Goal: Task Accomplishment & Management: Use online tool/utility

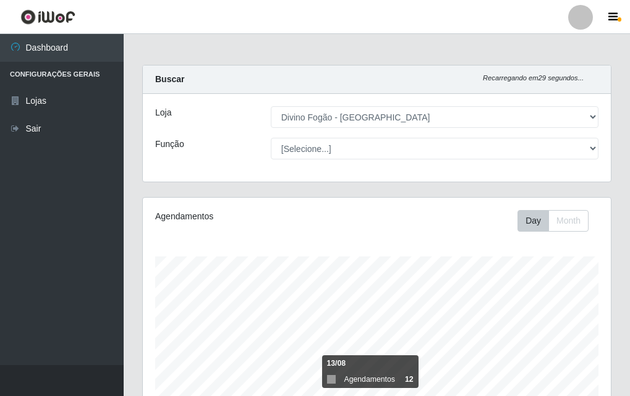
select select "499"
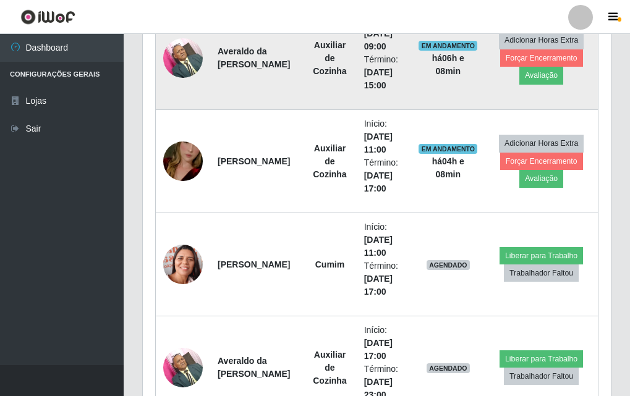
scroll to position [474, 0]
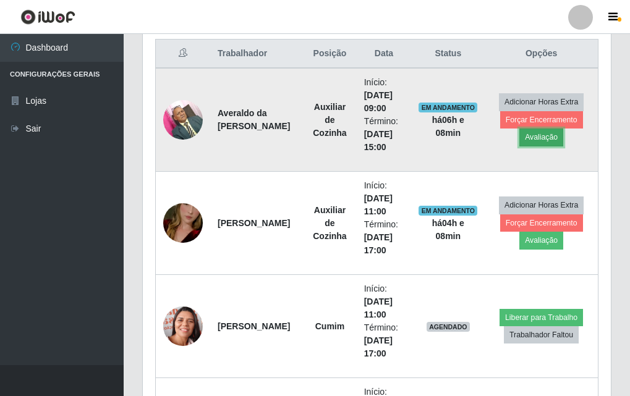
click at [548, 137] on button "Avaliação" at bounding box center [542, 137] width 44 height 17
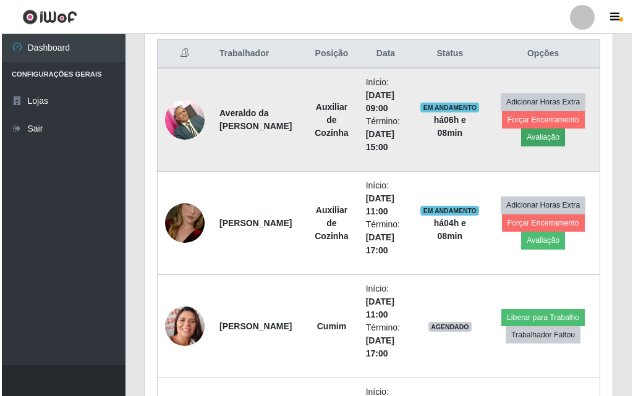
scroll to position [257, 462]
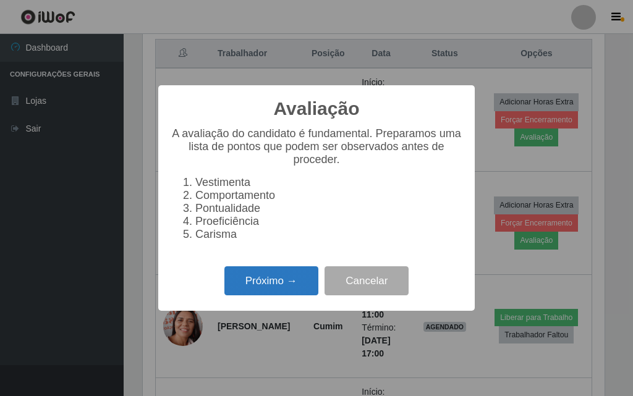
click at [265, 291] on button "Próximo →" at bounding box center [272, 281] width 94 height 29
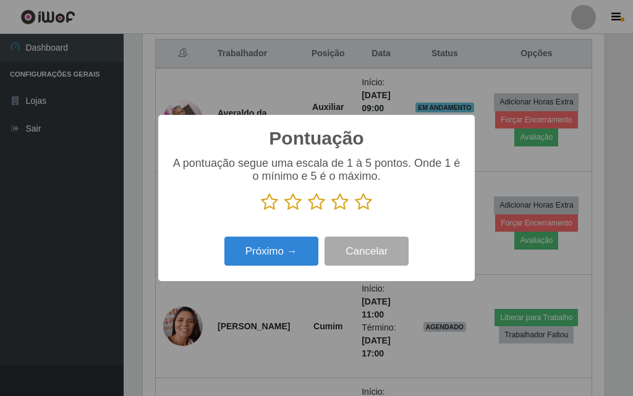
click at [358, 203] on icon at bounding box center [363, 202] width 17 height 19
click at [355, 212] on input "radio" at bounding box center [355, 212] width 0 height 0
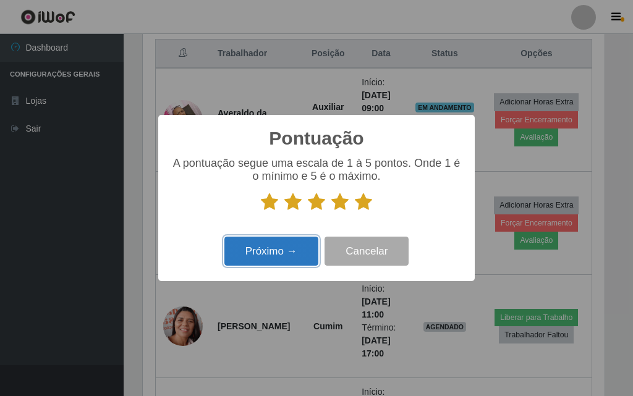
click at [283, 259] on button "Próximo →" at bounding box center [272, 251] width 94 height 29
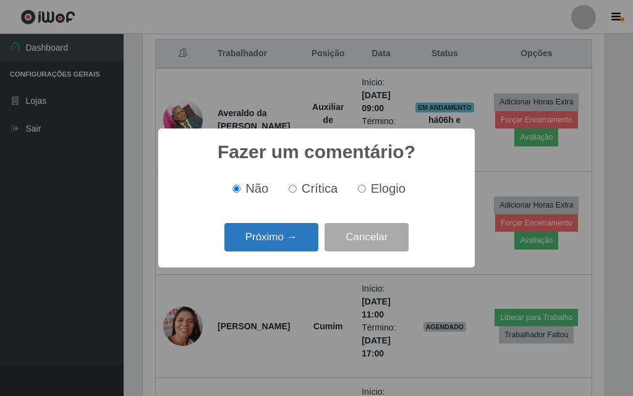
click at [285, 247] on button "Próximo →" at bounding box center [272, 237] width 94 height 29
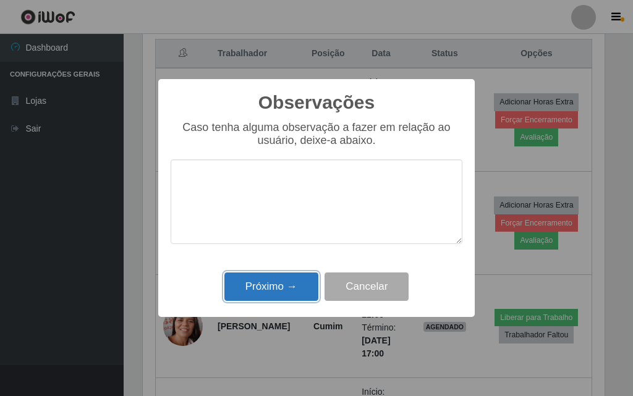
click at [273, 291] on button "Próximo →" at bounding box center [272, 287] width 94 height 29
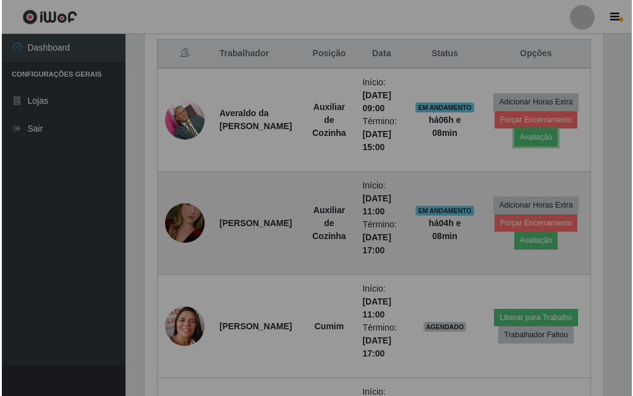
scroll to position [257, 468]
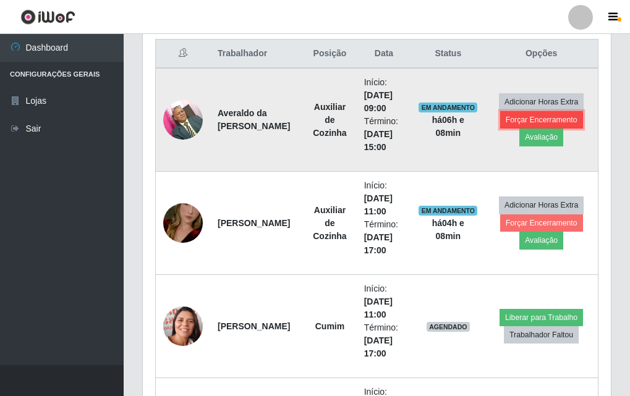
click at [529, 120] on button "Forçar Encerramento" at bounding box center [541, 119] width 83 height 17
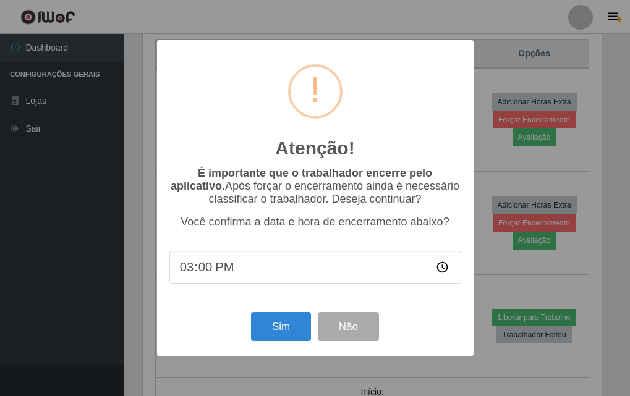
scroll to position [257, 462]
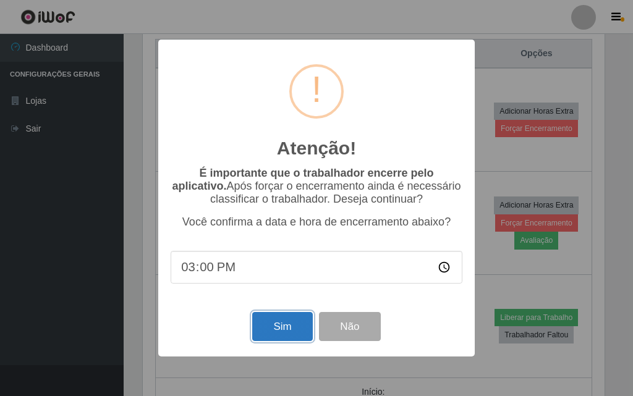
click at [294, 320] on button "Sim" at bounding box center [282, 326] width 60 height 29
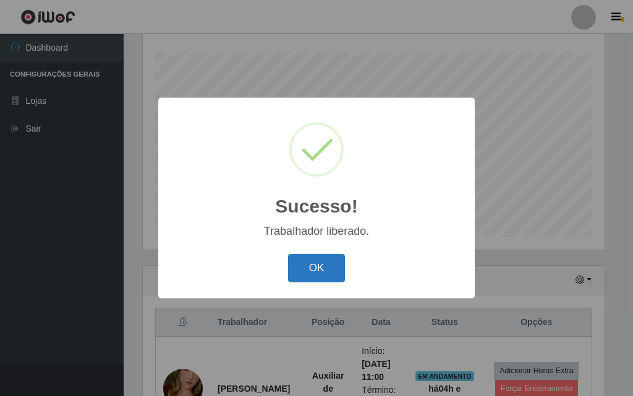
click at [345, 271] on button "OK" at bounding box center [317, 268] width 58 height 29
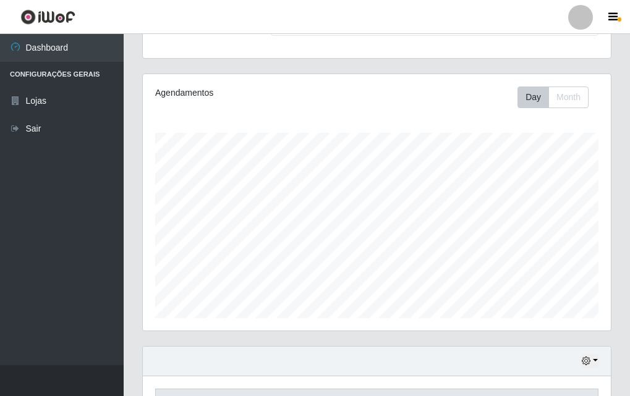
scroll to position [0, 0]
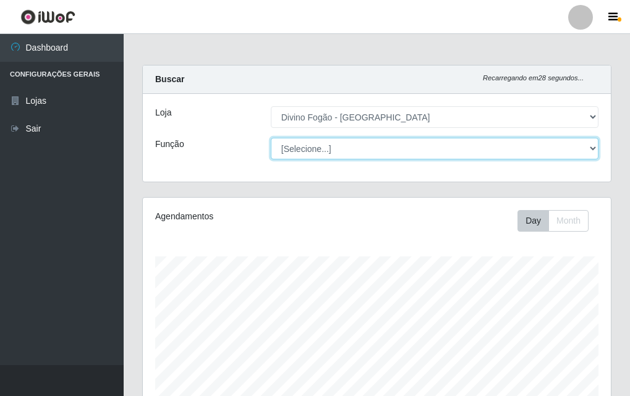
click at [370, 152] on select "[Selecione...] ASG ASG + ASG ++ Auxiliar de Cozinha Auxiliar de Cozinha + Auxil…" at bounding box center [435, 149] width 328 height 22
click at [362, 145] on select "[Selecione...] ASG ASG + ASG ++ Auxiliar de Cozinha Auxiliar de Cozinha + Auxil…" at bounding box center [435, 149] width 328 height 22
click at [347, 146] on select "[Selecione...] ASG ASG + ASG ++ Auxiliar de Cozinha Auxiliar de Cozinha + Auxil…" at bounding box center [435, 149] width 328 height 22
select select "94"
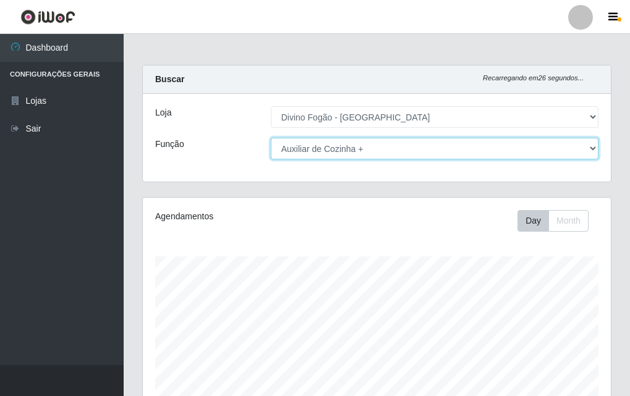
click at [271, 138] on select "[Selecione...] ASG ASG + ASG ++ Auxiliar de Cozinha Auxiliar de Cozinha + Auxil…" at bounding box center [435, 149] width 328 height 22
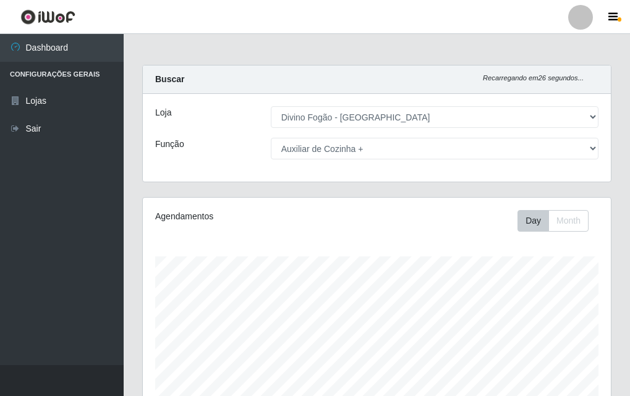
click at [340, 254] on div "Agendamentos Day Month 04/08 Agendamentos 12" at bounding box center [377, 326] width 468 height 257
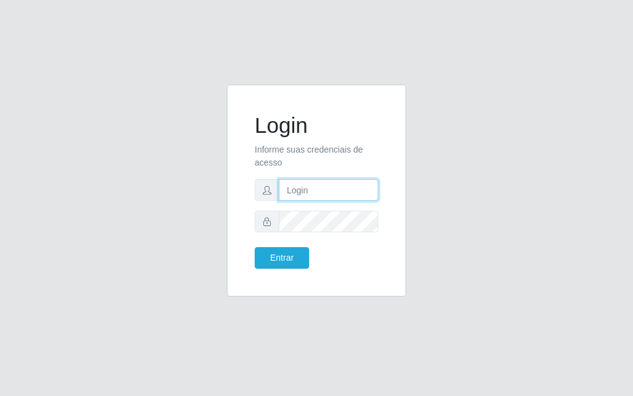
click at [325, 193] on input "text" at bounding box center [329, 190] width 100 height 22
type input "[PERSON_NAME]"
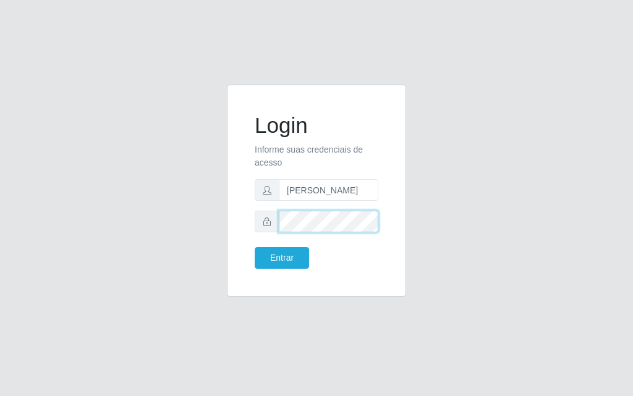
click at [255, 247] on button "Entrar" at bounding box center [282, 258] width 54 height 22
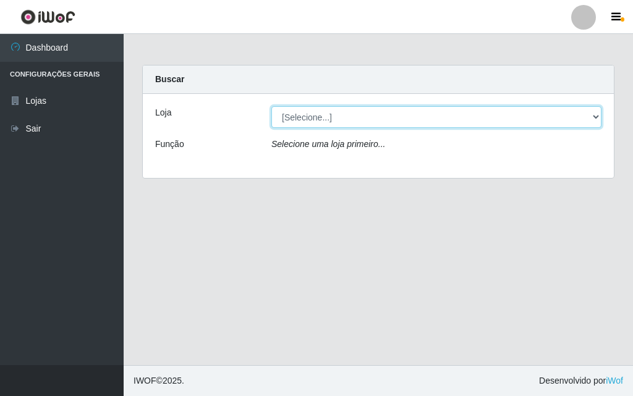
click at [370, 119] on select "[Selecione...] Divino Fogão - [GEOGRAPHIC_DATA]" at bounding box center [437, 117] width 330 height 22
select select "499"
click at [272, 106] on select "[Selecione...] Divino Fogão - [GEOGRAPHIC_DATA]" at bounding box center [437, 117] width 330 height 22
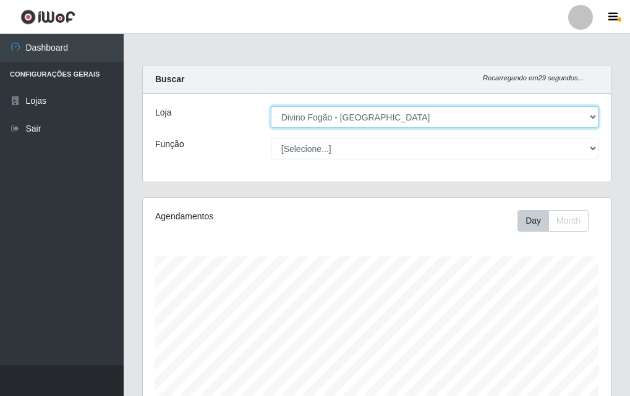
scroll to position [257, 468]
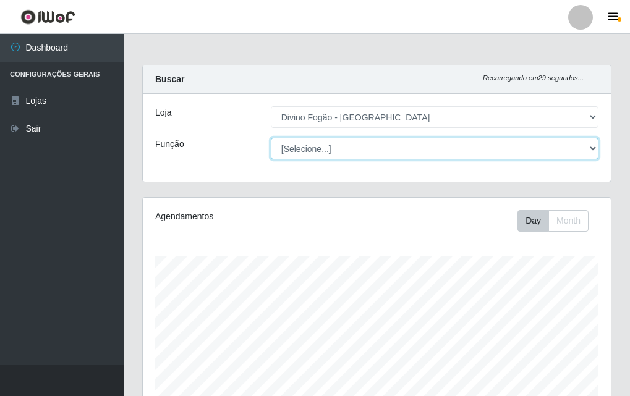
click at [385, 149] on select "[Selecione...] ASG ASG + ASG ++ Auxiliar de Cozinha Auxiliar de Cozinha + Auxil…" at bounding box center [435, 149] width 328 height 22
click at [271, 138] on select "[Selecione...] ASG ASG + ASG ++ Auxiliar de Cozinha Auxiliar de Cozinha + Auxil…" at bounding box center [435, 149] width 328 height 22
drag, startPoint x: 385, startPoint y: 143, endPoint x: 379, endPoint y: 159, distance: 16.9
click at [385, 143] on select "[Selecione...] ASG ASG + ASG ++ Auxiliar de Cozinha Auxiliar de Cozinha + Auxil…" at bounding box center [435, 149] width 328 height 22
click at [271, 138] on select "[Selecione...] ASG ASG + ASG ++ Auxiliar de Cozinha Auxiliar de Cozinha + Auxil…" at bounding box center [435, 149] width 328 height 22
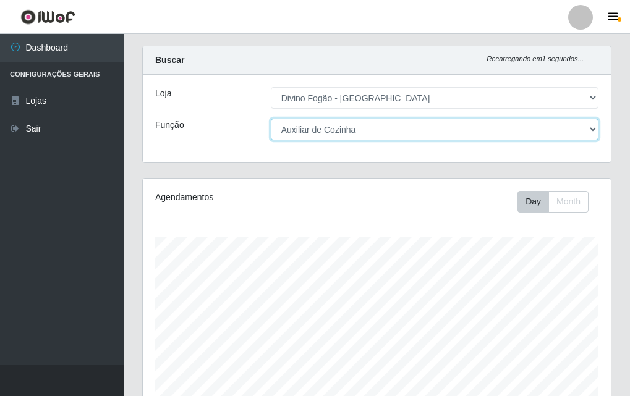
scroll to position [0, 0]
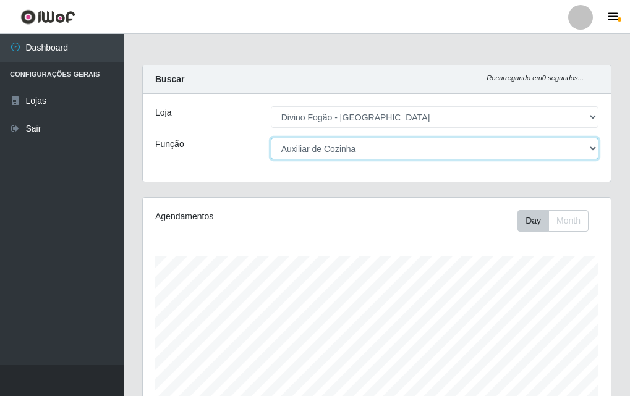
click at [415, 147] on select "[Selecione...] ASG ASG + ASG ++ Auxiliar de Cozinha Auxiliar de Cozinha + Auxil…" at bounding box center [435, 149] width 328 height 22
click at [271, 138] on select "[Selecione...] ASG ASG + ASG ++ Auxiliar de Cozinha Auxiliar de Cozinha + Auxil…" at bounding box center [435, 149] width 328 height 22
click at [422, 148] on select "[Selecione...] ASG ASG + ASG ++ Auxiliar de Cozinha Auxiliar de Cozinha + Auxil…" at bounding box center [435, 149] width 328 height 22
click at [271, 138] on select "[Selecione...] ASG ASG + ASG ++ Auxiliar de Cozinha Auxiliar de Cozinha + Auxil…" at bounding box center [435, 149] width 328 height 22
click at [370, 150] on select "[Selecione...] ASG ASG + ASG ++ Auxiliar de Cozinha Auxiliar de Cozinha + Auxil…" at bounding box center [435, 149] width 328 height 22
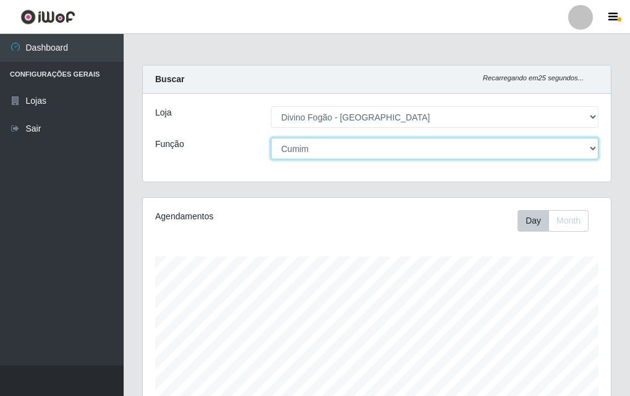
click at [271, 138] on select "[Selecione...] ASG ASG + ASG ++ Auxiliar de Cozinha Auxiliar de Cozinha + Auxil…" at bounding box center [435, 149] width 328 height 22
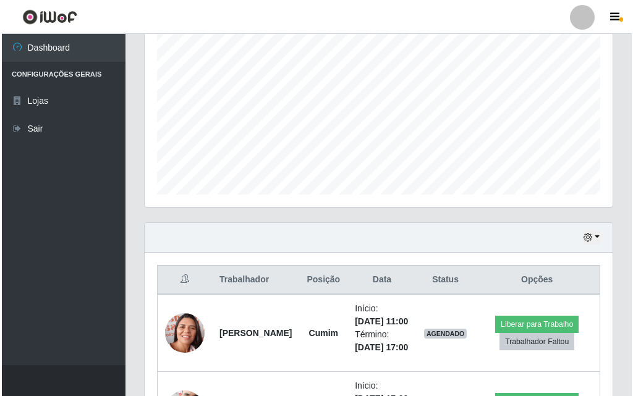
scroll to position [411, 0]
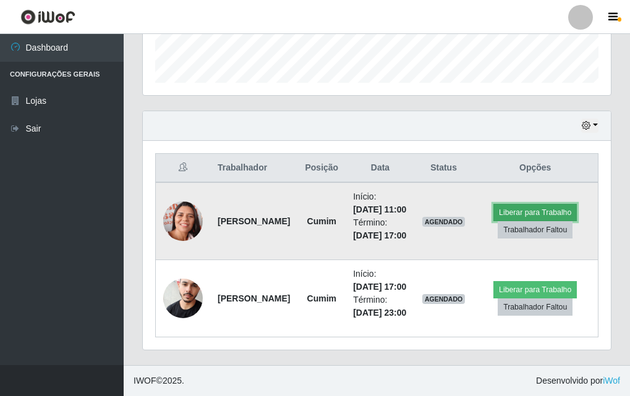
click at [508, 204] on button "Liberar para Trabalho" at bounding box center [535, 212] width 83 height 17
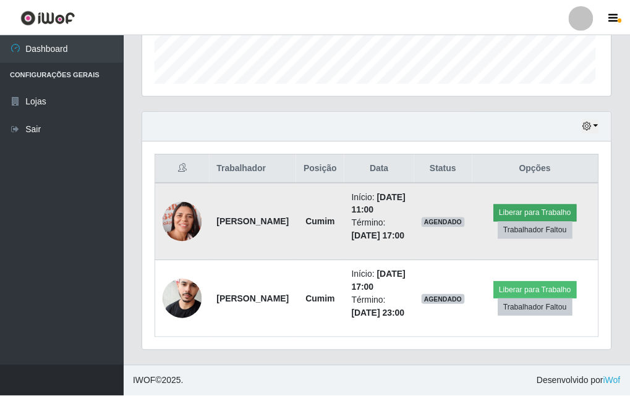
scroll to position [257, 462]
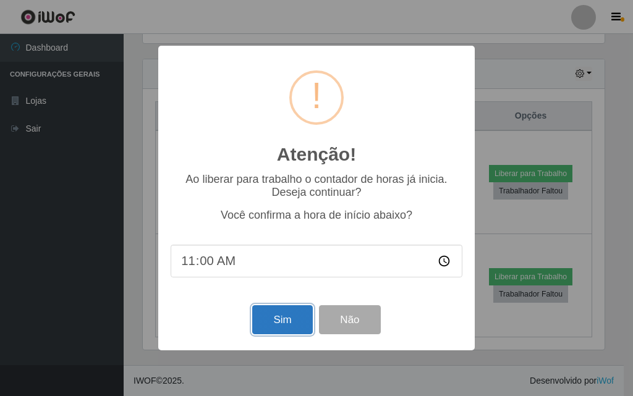
click at [291, 323] on button "Sim" at bounding box center [282, 320] width 60 height 29
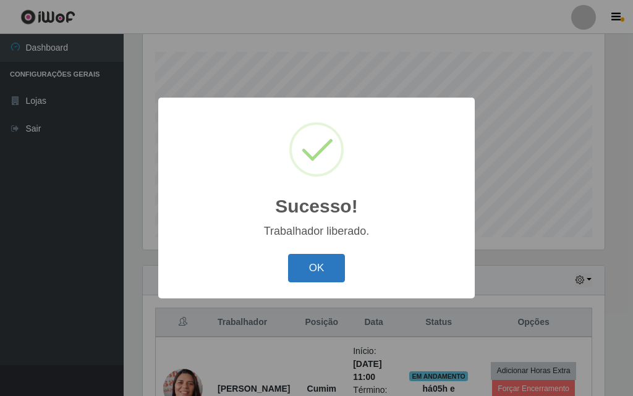
click at [320, 273] on button "OK" at bounding box center [317, 268] width 58 height 29
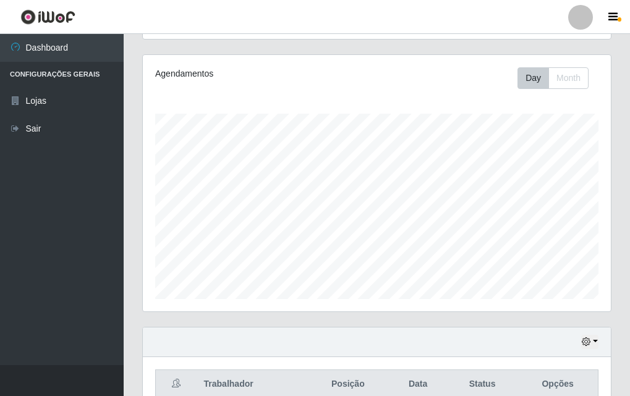
scroll to position [0, 0]
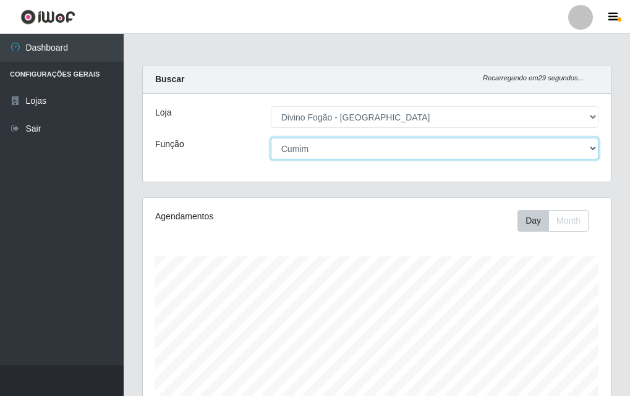
click at [409, 149] on select "[Selecione...] ASG ASG + ASG ++ Auxiliar de Cozinha Auxiliar de Cozinha + Auxil…" at bounding box center [435, 149] width 328 height 22
click at [271, 138] on select "[Selecione...] ASG ASG + ASG ++ Auxiliar de Cozinha Auxiliar de Cozinha + Auxil…" at bounding box center [435, 149] width 328 height 22
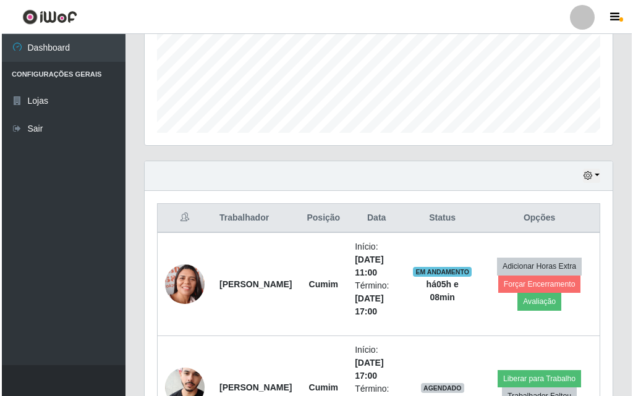
scroll to position [411, 0]
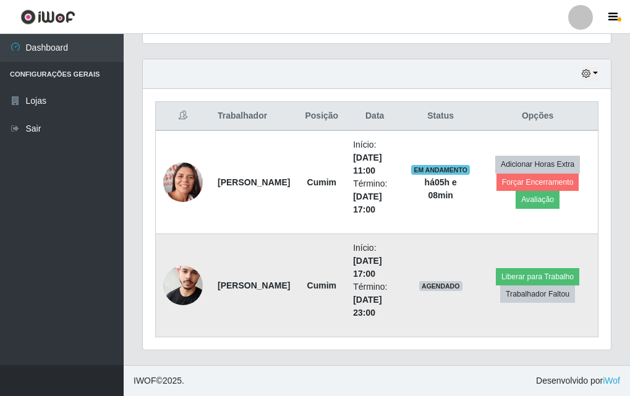
click at [180, 278] on img at bounding box center [183, 285] width 40 height 60
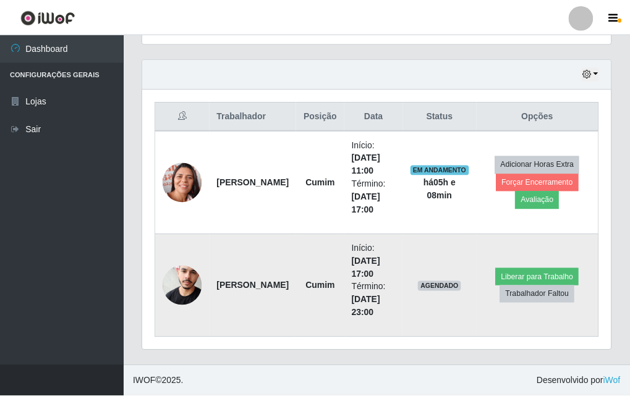
scroll to position [257, 462]
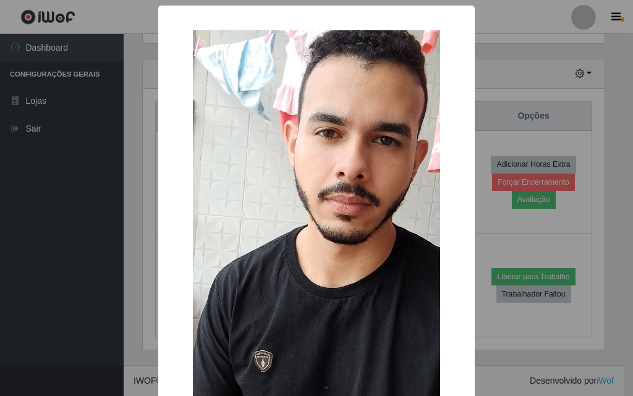
click at [113, 71] on div "× OK Cancel" at bounding box center [316, 198] width 633 height 396
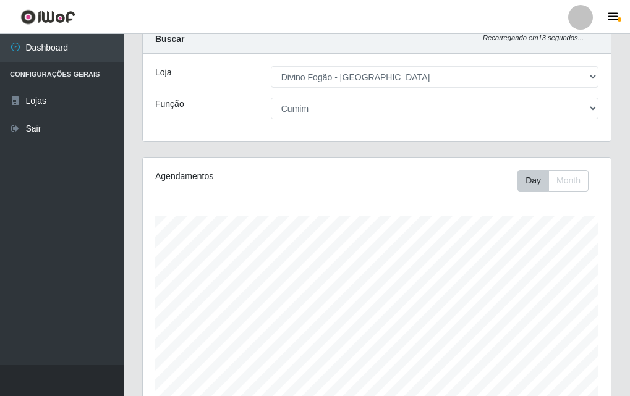
scroll to position [0, 0]
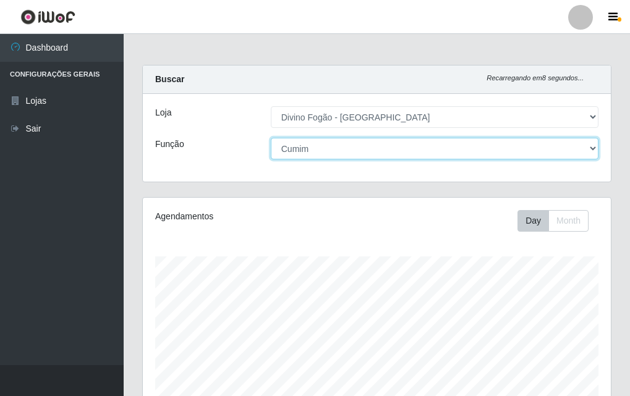
click at [424, 151] on select "[Selecione...] ASG ASG + ASG ++ Auxiliar de Cozinha Auxiliar de Cozinha + Auxil…" at bounding box center [435, 149] width 328 height 22
click at [271, 138] on select "[Selecione...] ASG ASG + ASG ++ Auxiliar de Cozinha Auxiliar de Cozinha + Auxil…" at bounding box center [435, 149] width 328 height 22
click at [492, 152] on select "[Selecione...] ASG ASG + ASG ++ Auxiliar de Cozinha Auxiliar de Cozinha + Auxil…" at bounding box center [435, 149] width 328 height 22
click at [271, 138] on select "[Selecione...] ASG ASG + ASG ++ Auxiliar de Cozinha Auxiliar de Cozinha + Auxil…" at bounding box center [435, 149] width 328 height 22
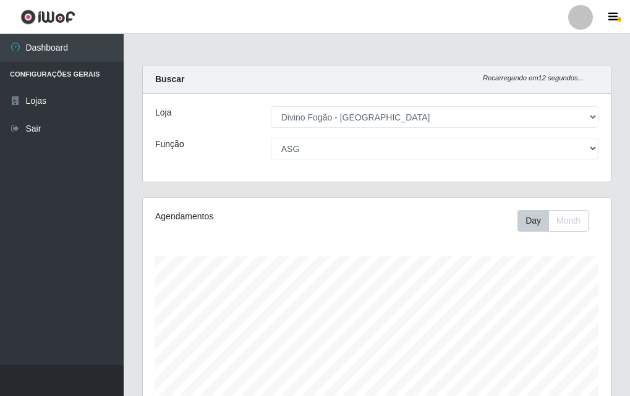
drag, startPoint x: 361, startPoint y: 167, endPoint x: 366, endPoint y: 158, distance: 10.5
click at [365, 161] on div "Loja [Selecione...] Divino Fogão - Campina Grande Função [Selecione...] ASG ASG…" at bounding box center [377, 138] width 468 height 88
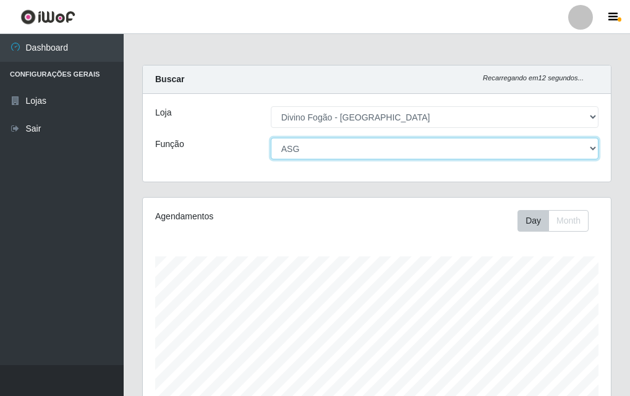
click at [367, 156] on select "[Selecione...] ASG ASG + ASG ++ Auxiliar de Cozinha Auxiliar de Cozinha + Auxil…" at bounding box center [435, 149] width 328 height 22
click at [271, 138] on select "[Selecione...] ASG ASG + ASG ++ Auxiliar de Cozinha Auxiliar de Cozinha + Auxil…" at bounding box center [435, 149] width 328 height 22
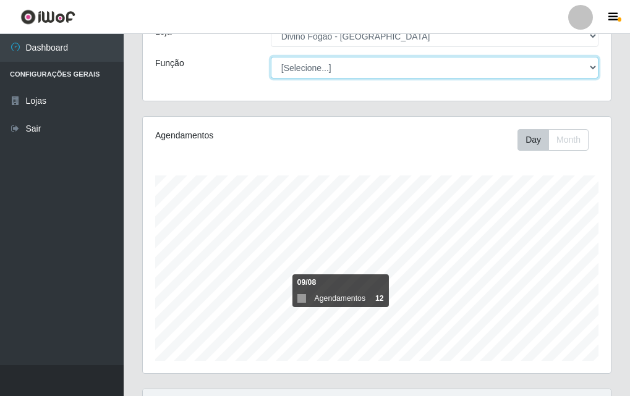
scroll to position [19, 0]
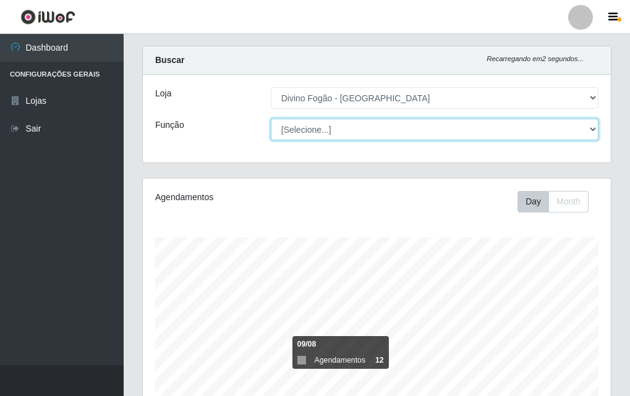
click at [374, 129] on select "[Selecione...] ASG ASG + ASG ++ Auxiliar de Cozinha Auxiliar de Cozinha + Auxil…" at bounding box center [435, 130] width 328 height 22
click at [271, 119] on select "[Selecione...] ASG ASG + ASG ++ Auxiliar de Cozinha Auxiliar de Cozinha + Auxil…" at bounding box center [435, 130] width 328 height 22
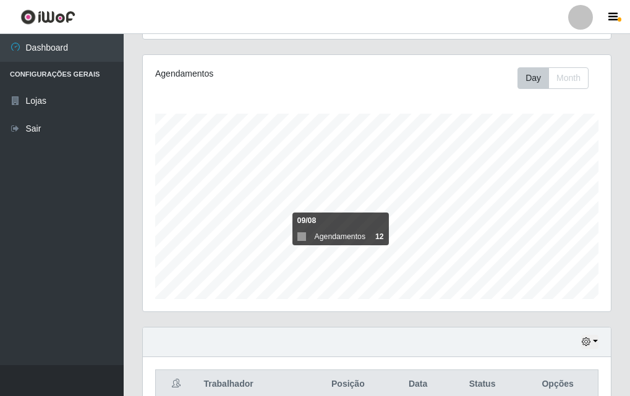
scroll to position [0, 0]
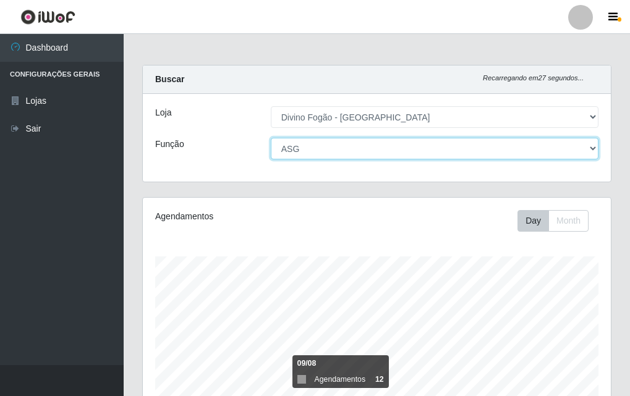
click at [353, 149] on select "[Selecione...] ASG ASG + ASG ++ Auxiliar de Cozinha Auxiliar de Cozinha + Auxil…" at bounding box center [435, 149] width 328 height 22
click at [271, 138] on select "[Selecione...] ASG ASG + ASG ++ Auxiliar de Cozinha Auxiliar de Cozinha + Auxil…" at bounding box center [435, 149] width 328 height 22
click at [367, 151] on select "[Selecione...] ASG ASG + ASG ++ Auxiliar de Cozinha Auxiliar de Cozinha + Auxil…" at bounding box center [435, 149] width 328 height 22
click at [271, 138] on select "[Selecione...] ASG ASG + ASG ++ Auxiliar de Cozinha Auxiliar de Cozinha + Auxil…" at bounding box center [435, 149] width 328 height 22
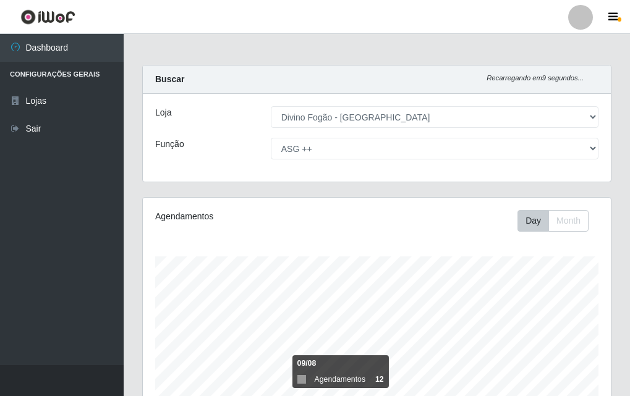
click at [359, 132] on div "Loja [Selecione...] Divino Fogão - Campina Grande Função [Selecione...] ASG ASG…" at bounding box center [377, 138] width 468 height 88
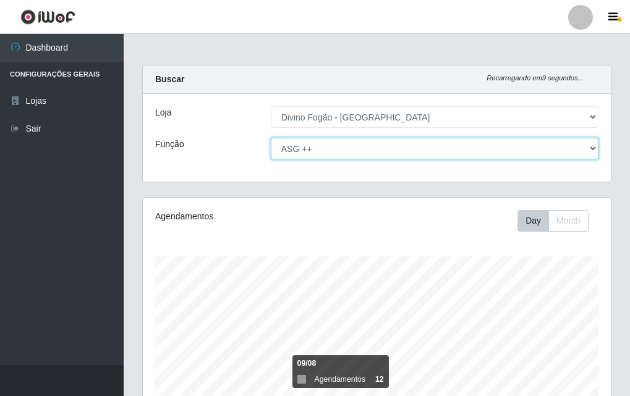
click at [346, 156] on select "[Selecione...] ASG ASG + ASG ++ Auxiliar de Cozinha Auxiliar de Cozinha + Auxil…" at bounding box center [435, 149] width 328 height 22
click at [271, 138] on select "[Selecione...] ASG ASG + ASG ++ Auxiliar de Cozinha Auxiliar de Cozinha + Auxil…" at bounding box center [435, 149] width 328 height 22
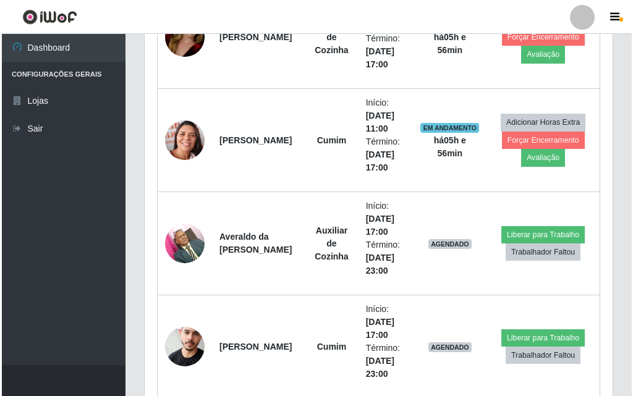
scroll to position [618, 0]
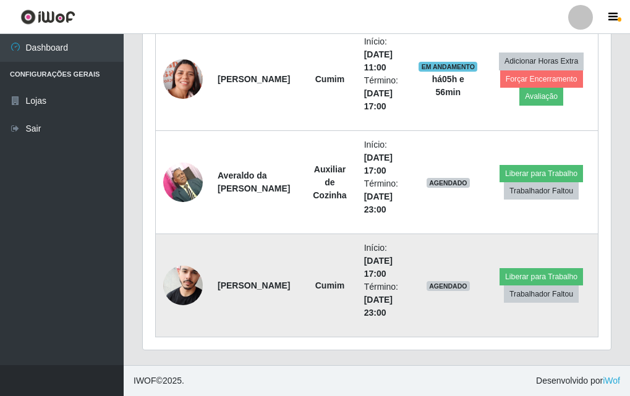
click at [192, 301] on img at bounding box center [183, 285] width 40 height 60
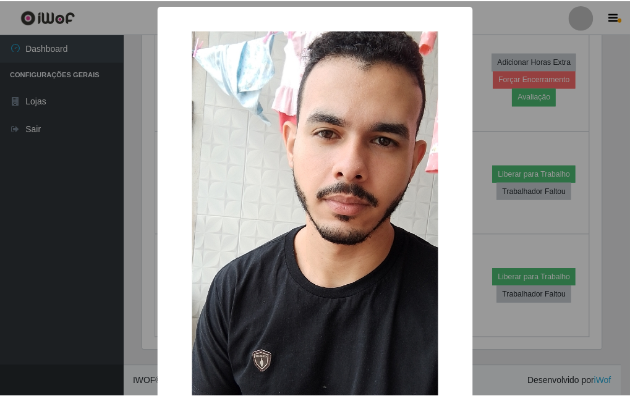
scroll to position [88, 0]
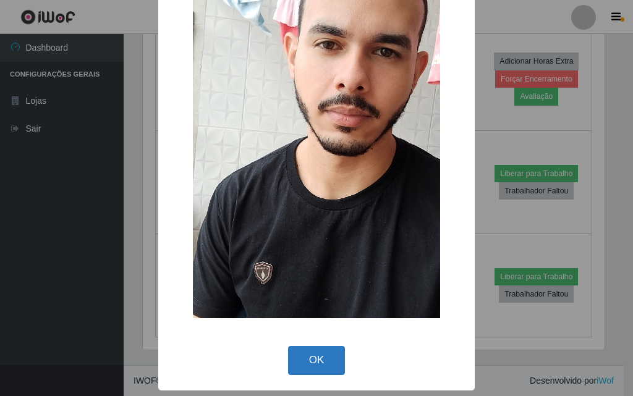
click at [311, 353] on button "OK" at bounding box center [317, 360] width 58 height 29
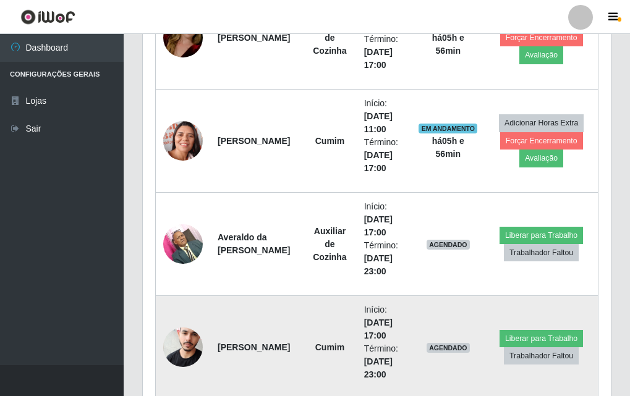
scroll to position [618, 0]
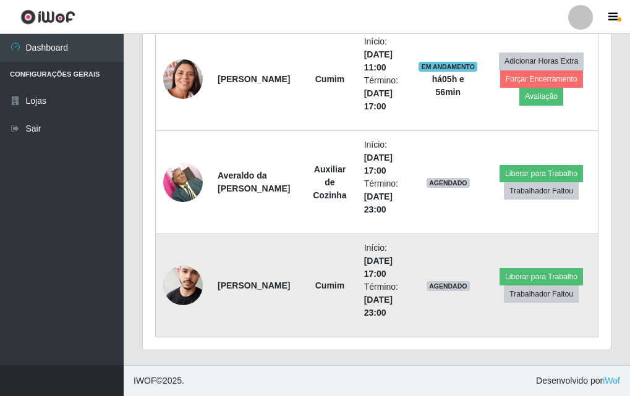
click at [186, 275] on img at bounding box center [183, 285] width 40 height 60
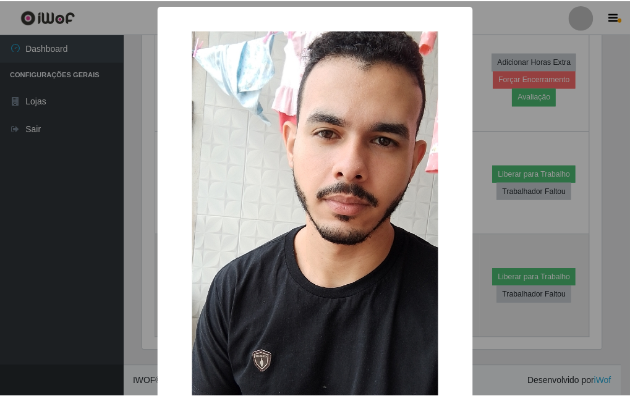
scroll to position [88, 0]
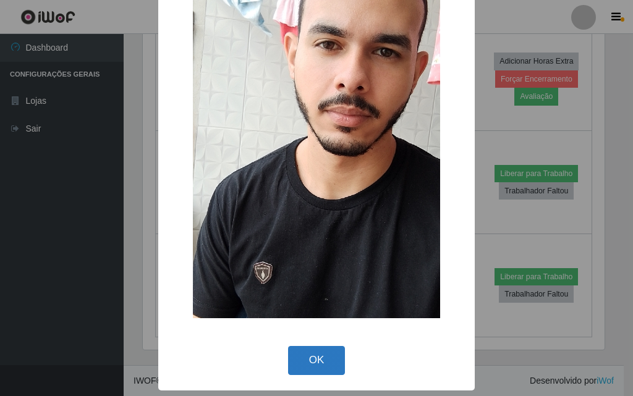
click at [332, 364] on button "OK" at bounding box center [317, 360] width 58 height 29
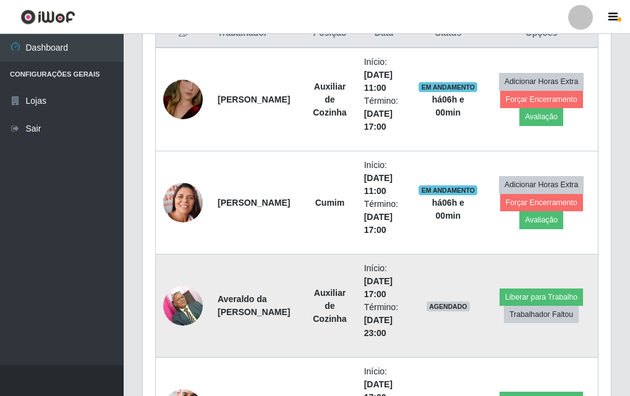
scroll to position [556, 0]
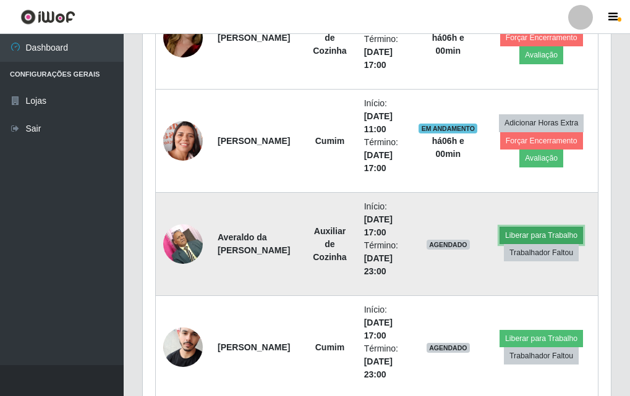
click at [546, 236] on button "Liberar para Trabalho" at bounding box center [541, 235] width 83 height 17
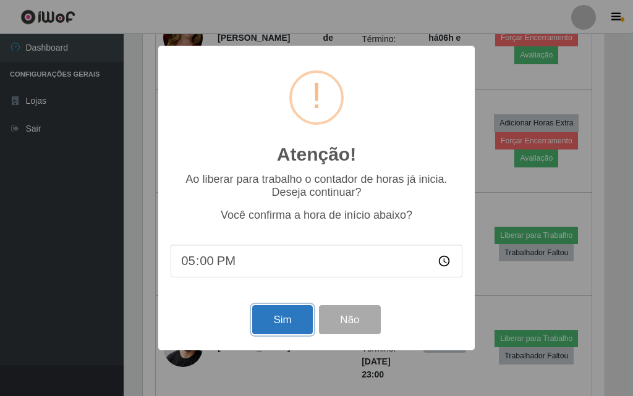
click at [289, 325] on button "Sim" at bounding box center [282, 320] width 60 height 29
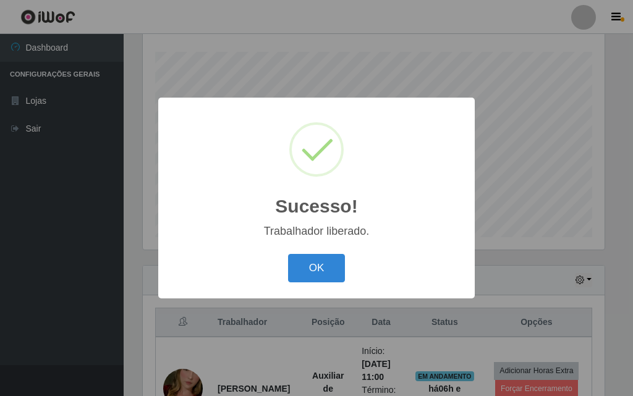
click at [301, 254] on div "OK Cancel" at bounding box center [317, 267] width 292 height 35
click at [320, 272] on button "OK" at bounding box center [317, 268] width 58 height 29
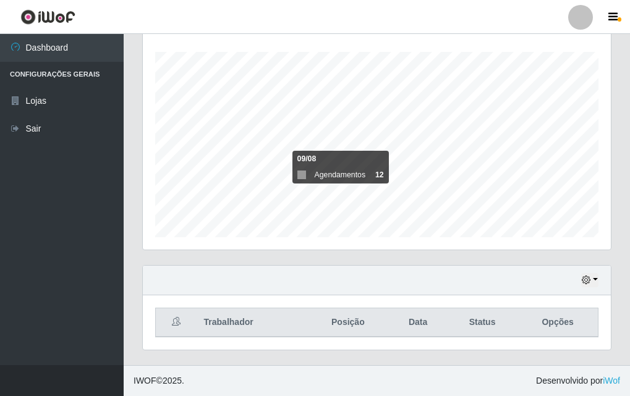
scroll to position [0, 0]
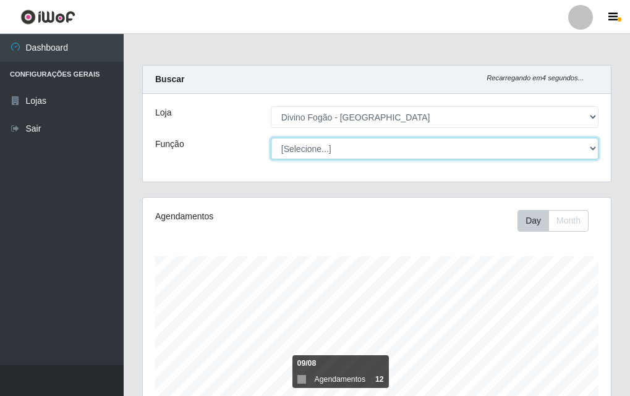
click at [395, 144] on select "[Selecione...] ASG ASG + ASG ++ Auxiliar de Cozinha Auxiliar de Cozinha + Auxil…" at bounding box center [435, 149] width 328 height 22
select select "94"
click at [271, 138] on select "[Selecione...] ASG ASG + ASG ++ Auxiliar de Cozinha Auxiliar de Cozinha + Auxil…" at bounding box center [435, 149] width 328 height 22
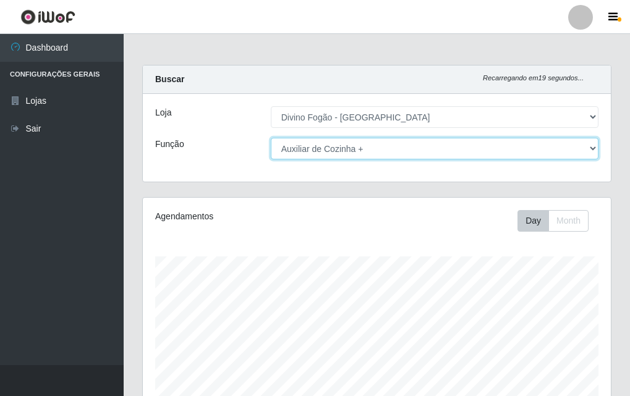
click at [360, 148] on select "[Selecione...] ASG ASG + ASG ++ Auxiliar de Cozinha Auxiliar de Cozinha + Auxil…" at bounding box center [435, 149] width 328 height 22
click at [271, 138] on select "[Selecione...] ASG ASG + ASG ++ Auxiliar de Cozinha Auxiliar de Cozinha + Auxil…" at bounding box center [435, 149] width 328 height 22
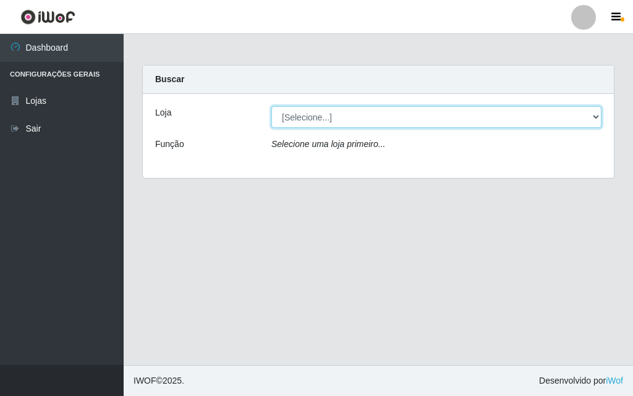
drag, startPoint x: 395, startPoint y: 121, endPoint x: 390, endPoint y: 127, distance: 7.9
click at [395, 121] on select "[Selecione...] Divino Fogão - [GEOGRAPHIC_DATA]" at bounding box center [437, 117] width 330 height 22
select select "499"
click at [272, 106] on select "[Selecione...] Divino Fogão - [GEOGRAPHIC_DATA]" at bounding box center [437, 117] width 330 height 22
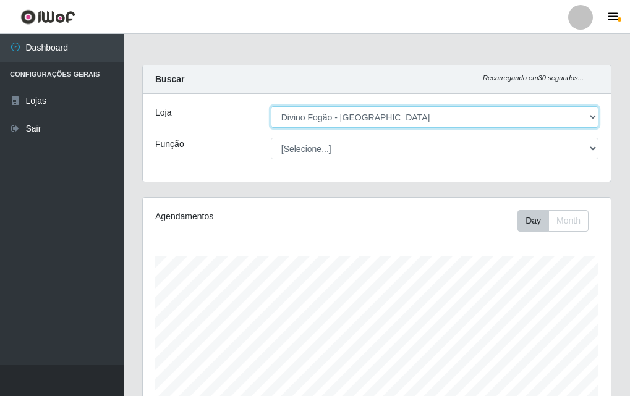
scroll to position [257, 468]
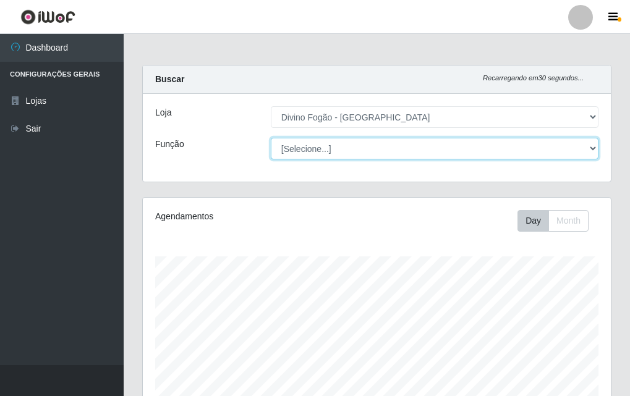
click at [373, 148] on select "[Selecione...] ASG ASG + ASG ++ Auxiliar de Cozinha Auxiliar de Cozinha + Auxil…" at bounding box center [435, 149] width 328 height 22
click at [271, 138] on select "[Selecione...] ASG ASG + ASG ++ Auxiliar de Cozinha Auxiliar de Cozinha + Auxil…" at bounding box center [435, 149] width 328 height 22
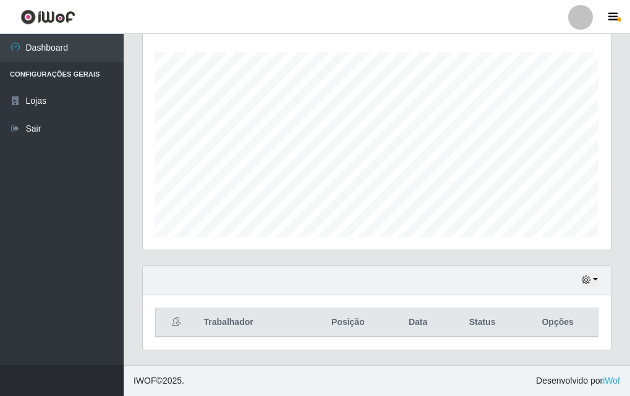
scroll to position [0, 0]
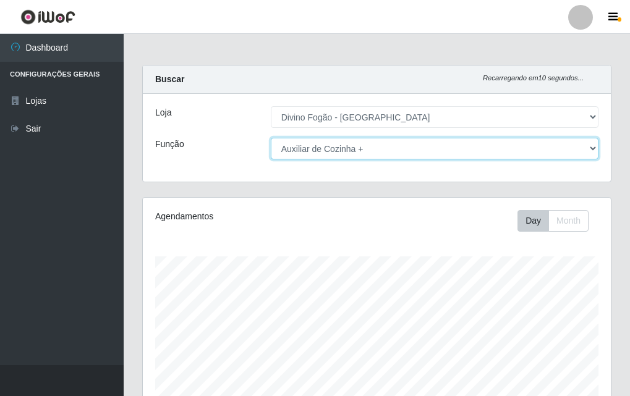
click at [372, 147] on select "[Selecione...] ASG ASG + ASG ++ Auxiliar de Cozinha Auxiliar de Cozinha + Auxil…" at bounding box center [435, 149] width 328 height 22
click at [271, 138] on select "[Selecione...] ASG ASG + ASG ++ Auxiliar de Cozinha Auxiliar de Cozinha + Auxil…" at bounding box center [435, 149] width 328 height 22
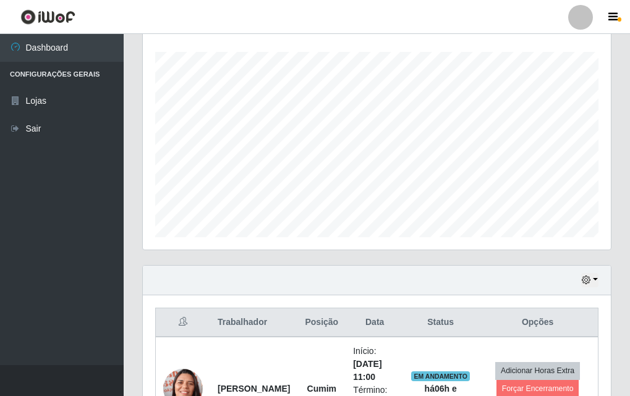
click at [379, 237] on div "Agendamentos Day Month" at bounding box center [377, 121] width 468 height 257
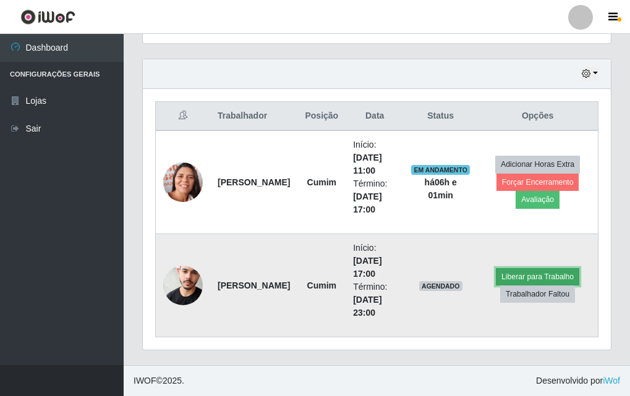
click at [552, 273] on button "Liberar para Trabalho" at bounding box center [537, 276] width 83 height 17
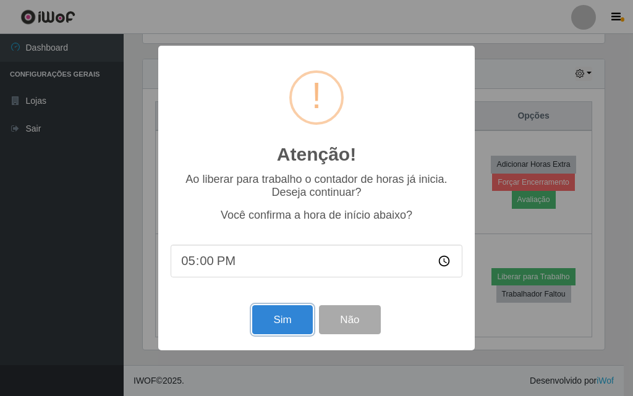
click at [278, 318] on button "Sim" at bounding box center [282, 320] width 60 height 29
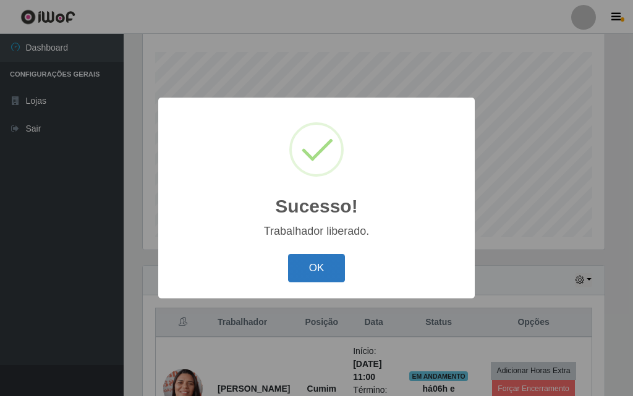
click at [313, 273] on button "OK" at bounding box center [317, 268] width 58 height 29
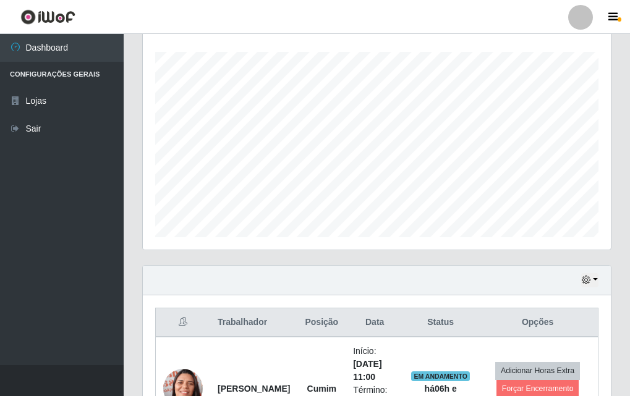
scroll to position [0, 0]
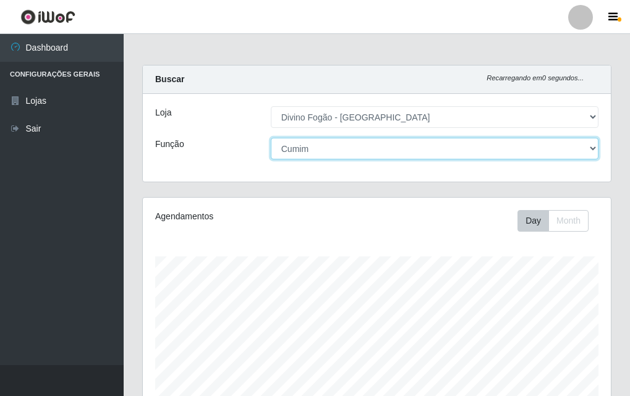
click at [370, 150] on select "[Selecione...] ASG ASG + ASG ++ Auxiliar de Cozinha Auxiliar de Cozinha + Auxil…" at bounding box center [435, 149] width 328 height 22
click at [271, 138] on select "[Selecione...] ASG ASG + ASG ++ Auxiliar de Cozinha Auxiliar de Cozinha + Auxil…" at bounding box center [435, 149] width 328 height 22
click at [382, 152] on select "[Selecione...] ASG ASG + ASG ++ Auxiliar de Cozinha Auxiliar de Cozinha + Auxil…" at bounding box center [435, 149] width 328 height 22
click at [271, 138] on select "[Selecione...] ASG ASG + ASG ++ Auxiliar de Cozinha Auxiliar de Cozinha + Auxil…" at bounding box center [435, 149] width 328 height 22
click at [349, 148] on select "[Selecione...] ASG ASG + ASG ++ Auxiliar de Cozinha Auxiliar de Cozinha + Auxil…" at bounding box center [435, 149] width 328 height 22
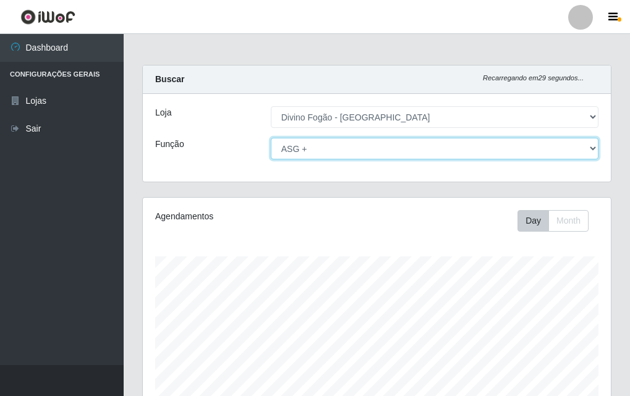
drag, startPoint x: 333, startPoint y: 139, endPoint x: 323, endPoint y: 156, distance: 20.2
click at [333, 139] on select "[Selecione...] ASG ASG + ASG ++ Auxiliar de Cozinha Auxiliar de Cozinha + Auxil…" at bounding box center [435, 149] width 328 height 22
select select "95"
click at [271, 138] on select "[Selecione...] ASG ASG + ASG ++ Auxiliar de Cozinha Auxiliar de Cozinha + Auxil…" at bounding box center [435, 149] width 328 height 22
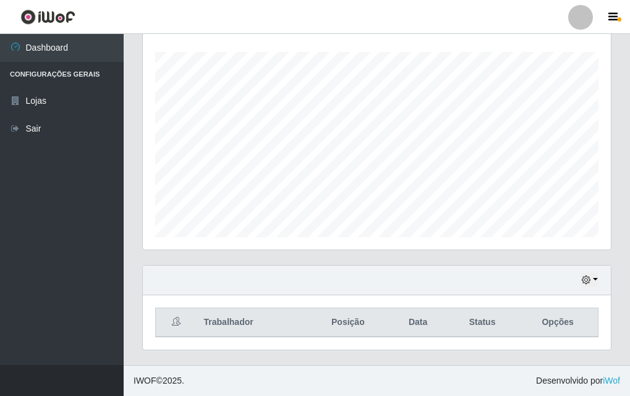
click at [383, 241] on div "Agendamentos Day Month" at bounding box center [377, 121] width 468 height 257
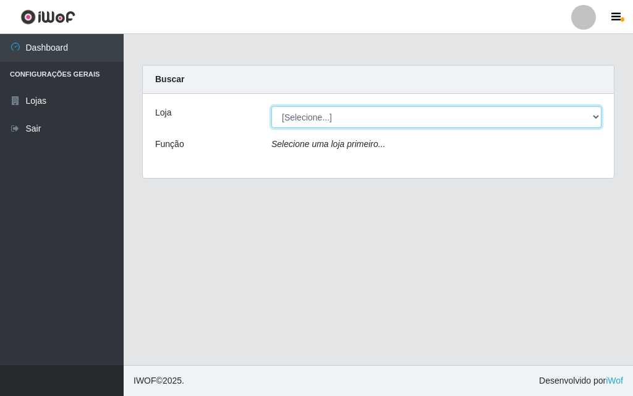
click at [332, 119] on select "[Selecione...] Divino Fogão - [GEOGRAPHIC_DATA]" at bounding box center [437, 117] width 330 height 22
select select "499"
click at [272, 106] on select "[Selecione...] Divino Fogão - [GEOGRAPHIC_DATA]" at bounding box center [437, 117] width 330 height 22
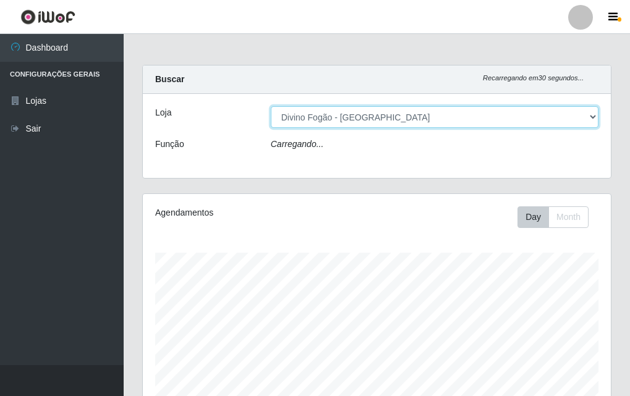
scroll to position [257, 468]
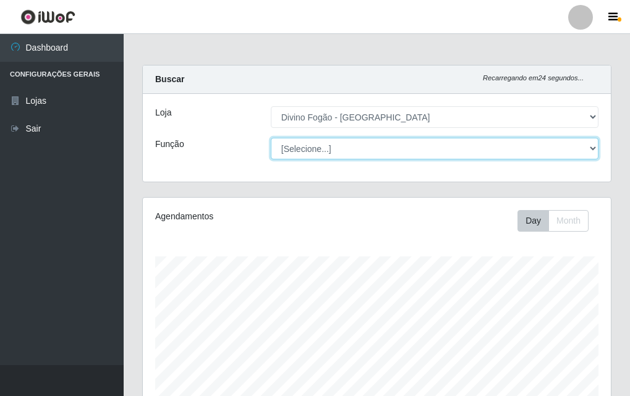
click at [336, 149] on select "[Selecione...] ASG ASG + ASG ++ Auxiliar de Cozinha Auxiliar de Cozinha + Auxil…" at bounding box center [435, 149] width 328 height 22
click at [271, 138] on select "[Selecione...] ASG ASG + ASG ++ Auxiliar de Cozinha Auxiliar de Cozinha + Auxil…" at bounding box center [435, 149] width 328 height 22
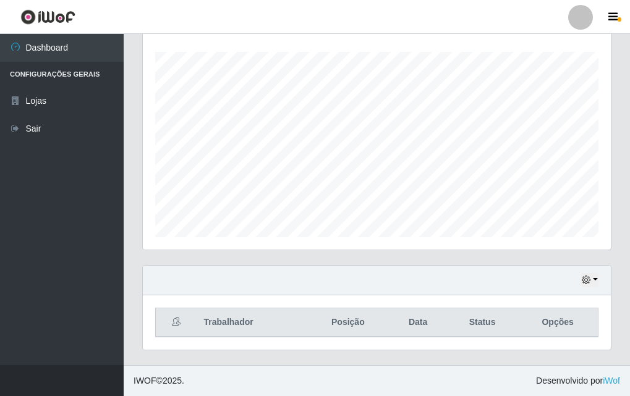
scroll to position [0, 0]
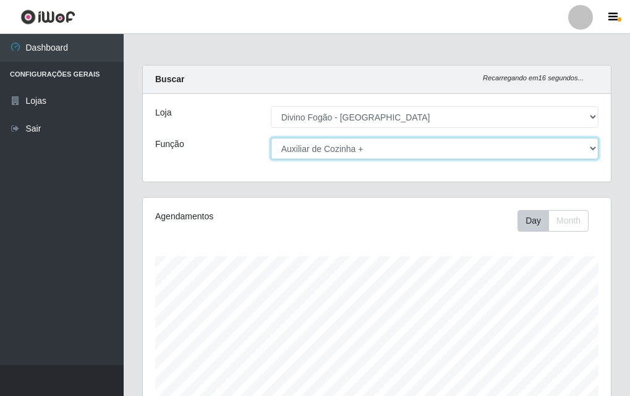
click at [541, 145] on select "[Selecione...] ASG ASG + ASG ++ Auxiliar de Cozinha Auxiliar de Cozinha + Auxil…" at bounding box center [435, 149] width 328 height 22
click at [271, 138] on select "[Selecione...] ASG ASG + ASG ++ Auxiliar de Cozinha Auxiliar de Cozinha + Auxil…" at bounding box center [435, 149] width 328 height 22
click at [380, 150] on select "[Selecione...] ASG ASG + ASG ++ Auxiliar de Cozinha Auxiliar de Cozinha + Auxil…" at bounding box center [435, 149] width 328 height 22
click at [271, 138] on select "[Selecione...] ASG ASG + ASG ++ Auxiliar de Cozinha Auxiliar de Cozinha + Auxil…" at bounding box center [435, 149] width 328 height 22
click at [376, 147] on select "[Selecione...] ASG ASG + ASG ++ Auxiliar de Cozinha Auxiliar de Cozinha + Auxil…" at bounding box center [435, 149] width 328 height 22
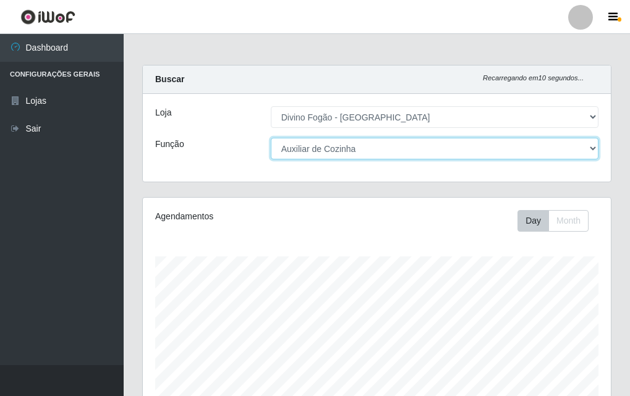
click at [271, 138] on select "[Selecione...] ASG ASG + ASG ++ Auxiliar de Cozinha Auxiliar de Cozinha + Auxil…" at bounding box center [435, 149] width 328 height 22
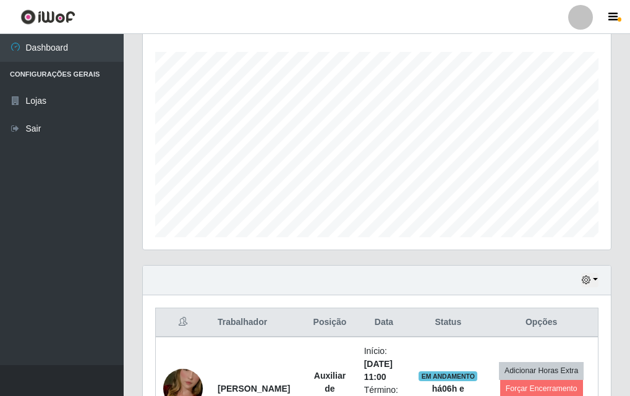
scroll to position [411, 0]
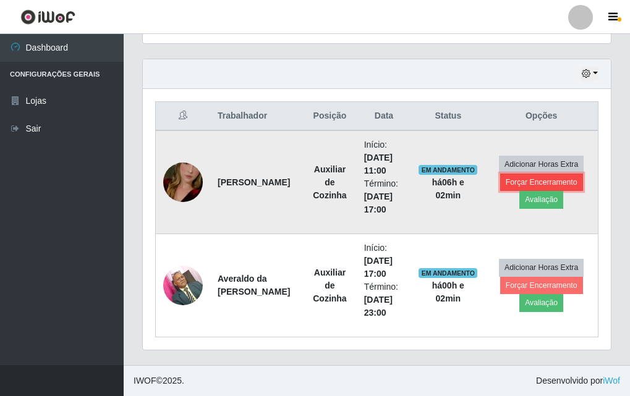
click at [564, 181] on button "Forçar Encerramento" at bounding box center [541, 182] width 83 height 17
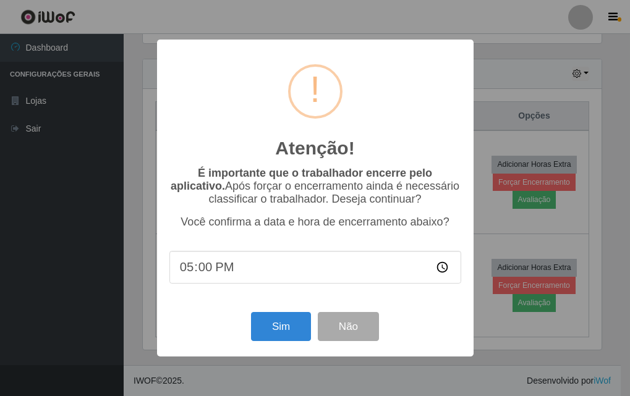
scroll to position [257, 462]
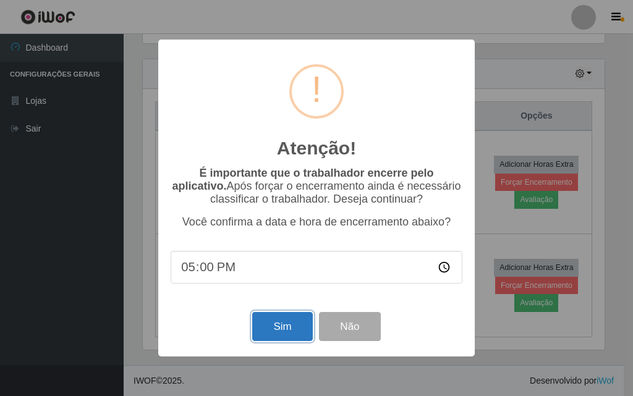
click at [264, 325] on button "Sim" at bounding box center [282, 326] width 60 height 29
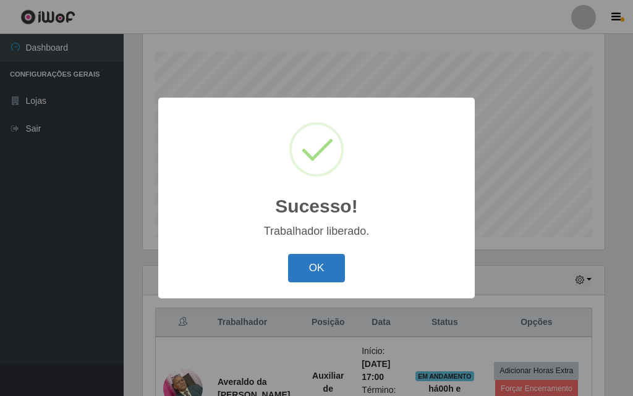
click at [305, 259] on button "OK" at bounding box center [317, 268] width 58 height 29
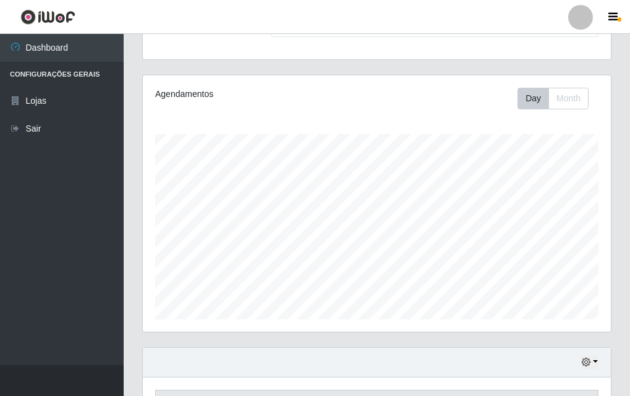
scroll to position [0, 0]
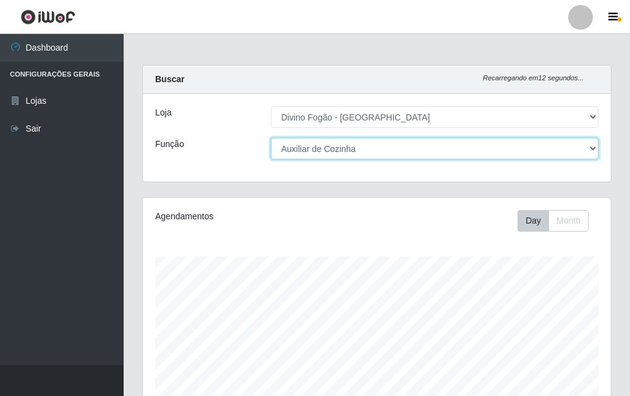
drag, startPoint x: 560, startPoint y: 153, endPoint x: 552, endPoint y: 158, distance: 8.9
click at [559, 154] on select "[Selecione...] ASG ASG + ASG ++ Auxiliar de Cozinha Auxiliar de Cozinha + Auxil…" at bounding box center [435, 149] width 328 height 22
click at [271, 138] on select "[Selecione...] ASG ASG + ASG ++ Auxiliar de Cozinha Auxiliar de Cozinha + Auxil…" at bounding box center [435, 149] width 328 height 22
click at [356, 152] on select "[Selecione...] ASG ASG + ASG ++ Auxiliar de Cozinha Auxiliar de Cozinha + Auxil…" at bounding box center [435, 149] width 328 height 22
select select "95"
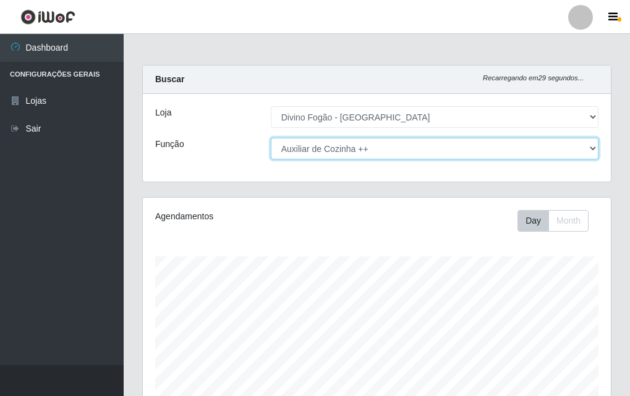
click at [271, 138] on select "[Selecione...] ASG ASG + ASG ++ Auxiliar de Cozinha Auxiliar de Cozinha + Auxil…" at bounding box center [435, 149] width 328 height 22
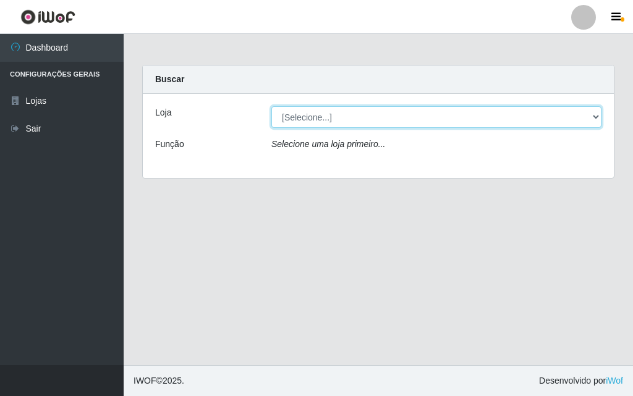
click at [313, 118] on select "[Selecione...] Divino Fogão - [GEOGRAPHIC_DATA]" at bounding box center [437, 117] width 330 height 22
select select "499"
click at [272, 106] on select "[Selecione...] Divino Fogão - [GEOGRAPHIC_DATA]" at bounding box center [437, 117] width 330 height 22
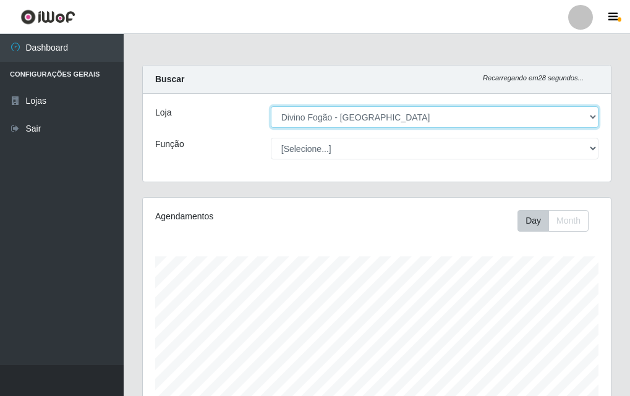
scroll to position [257, 468]
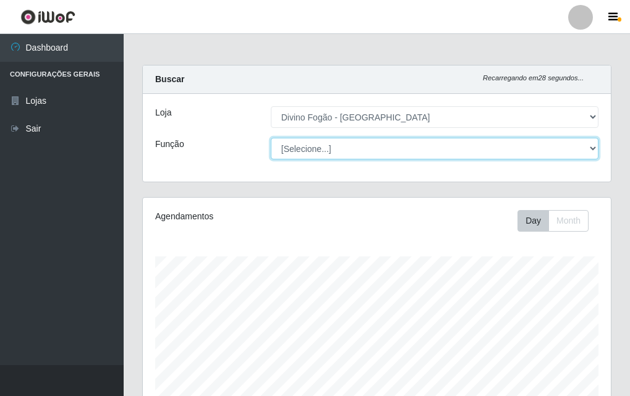
click at [315, 156] on select "[Selecione...] ASG ASG + ASG ++ Auxiliar de Cozinha Auxiliar de Cozinha + Auxil…" at bounding box center [435, 149] width 328 height 22
click at [271, 138] on select "[Selecione...] ASG ASG + ASG ++ Auxiliar de Cozinha Auxiliar de Cozinha + Auxil…" at bounding box center [435, 149] width 328 height 22
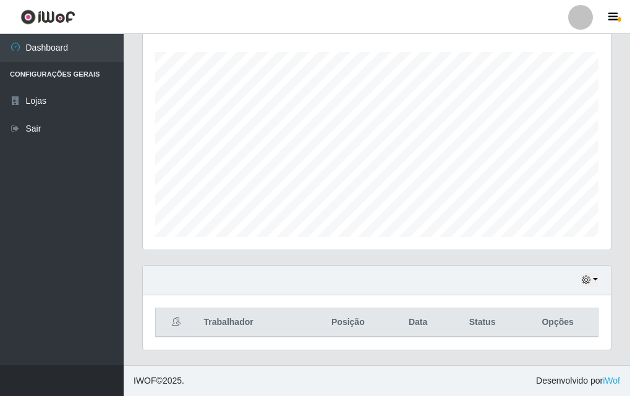
scroll to position [0, 0]
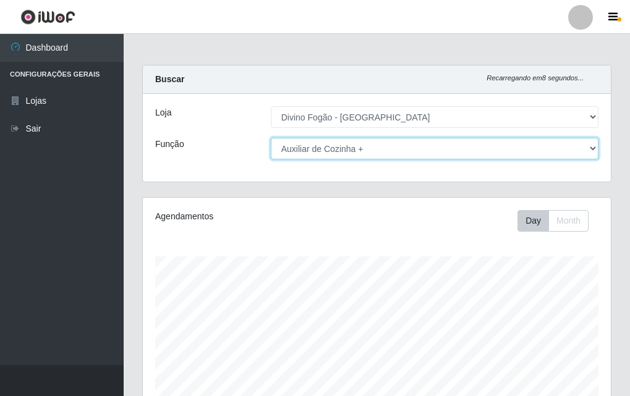
click at [341, 148] on select "[Selecione...] ASG ASG + ASG ++ Auxiliar de Cozinha Auxiliar de Cozinha + Auxil…" at bounding box center [435, 149] width 328 height 22
select select "17"
click at [271, 138] on select "[Selecione...] ASG ASG + ASG ++ Auxiliar de Cozinha Auxiliar de Cozinha + Auxil…" at bounding box center [435, 149] width 328 height 22
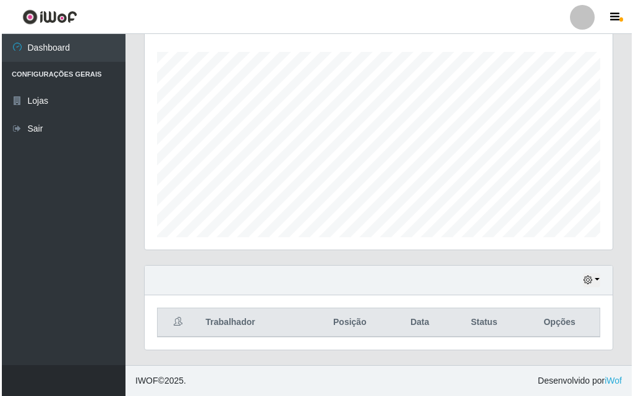
scroll to position [390, 0]
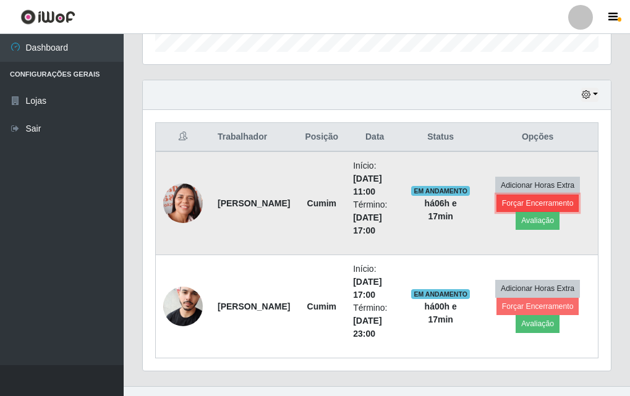
click at [568, 205] on button "Forçar Encerramento" at bounding box center [538, 203] width 83 height 17
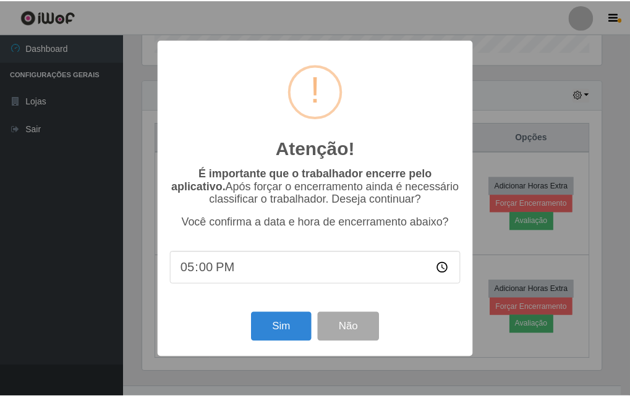
scroll to position [257, 462]
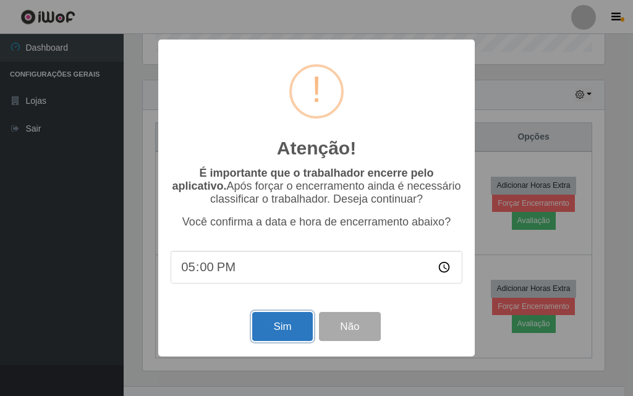
click at [268, 326] on button "Sim" at bounding box center [282, 326] width 60 height 29
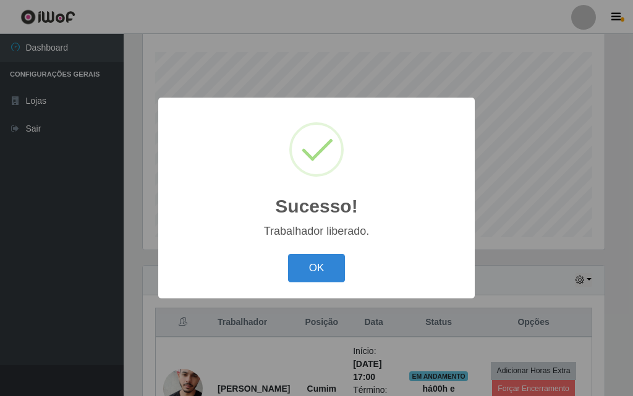
drag, startPoint x: 305, startPoint y: 271, endPoint x: 301, endPoint y: 257, distance: 14.9
click at [306, 270] on button "OK" at bounding box center [317, 268] width 58 height 29
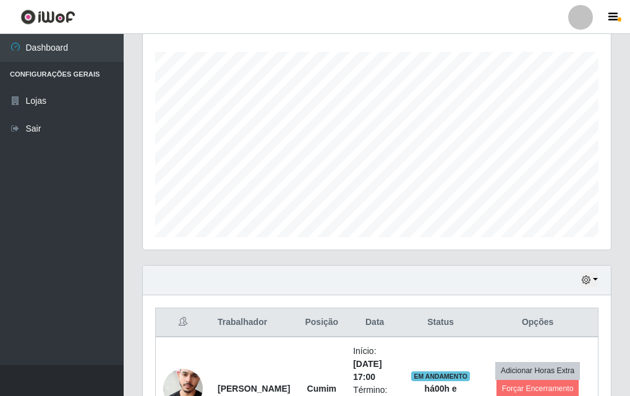
scroll to position [257, 468]
